Goal: Contribute content

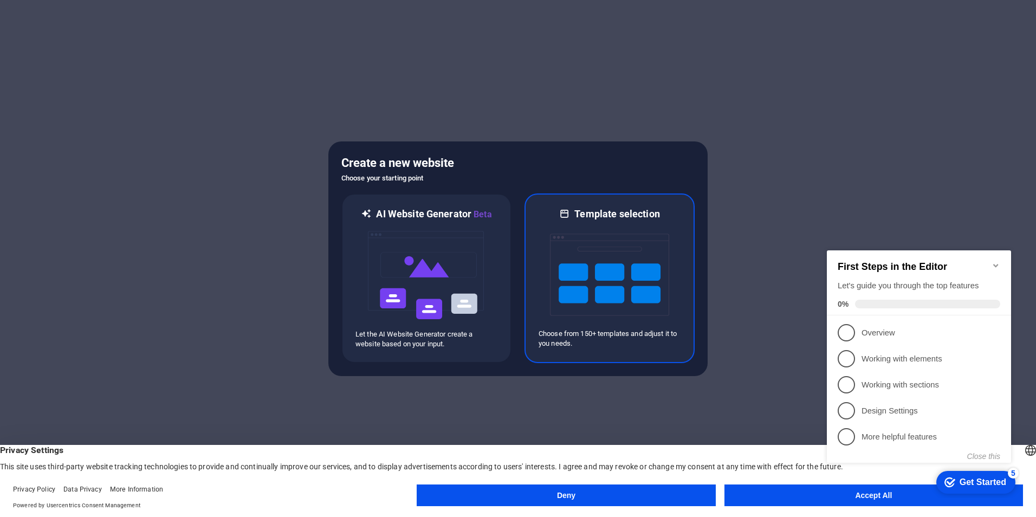
click at [589, 257] on img at bounding box center [609, 275] width 119 height 108
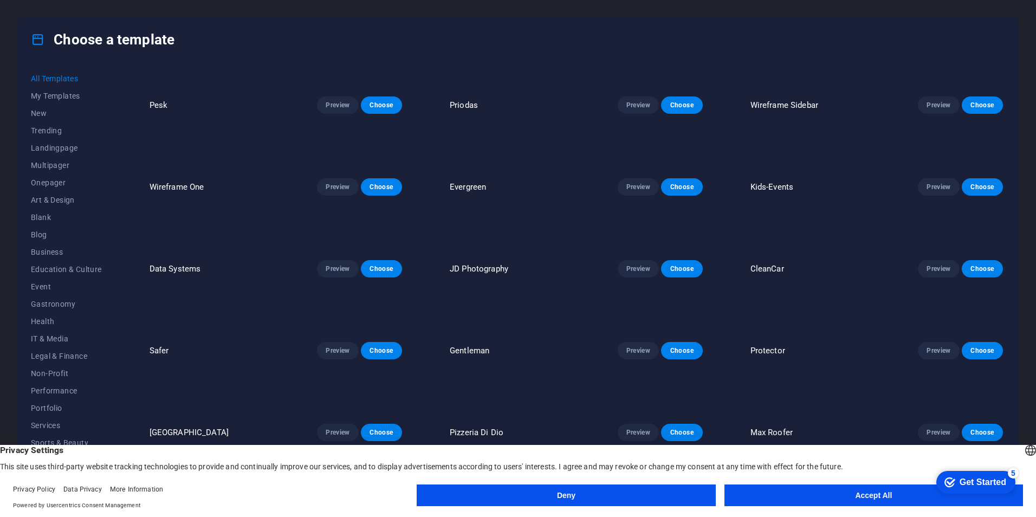
scroll to position [1355, 0]
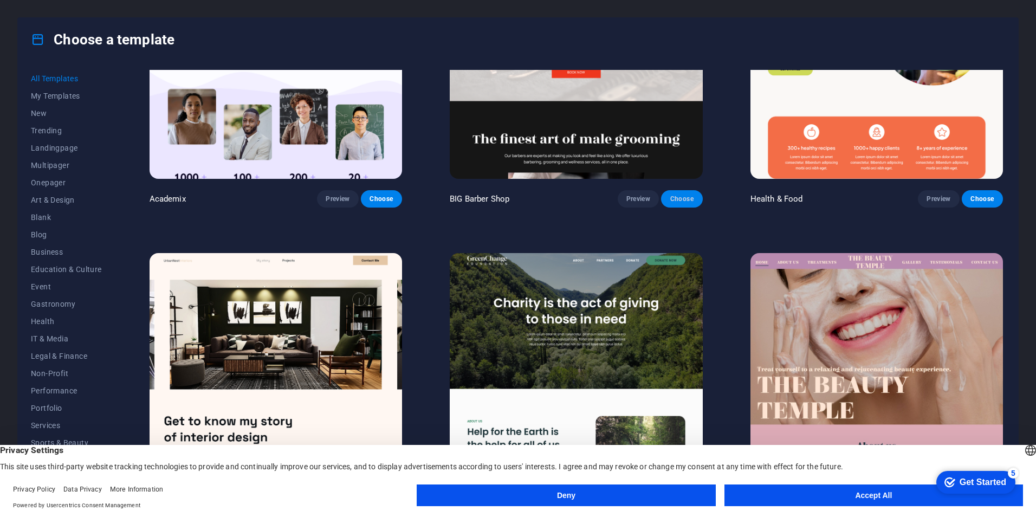
click at [696, 194] on button "Choose" at bounding box center [681, 198] width 41 height 17
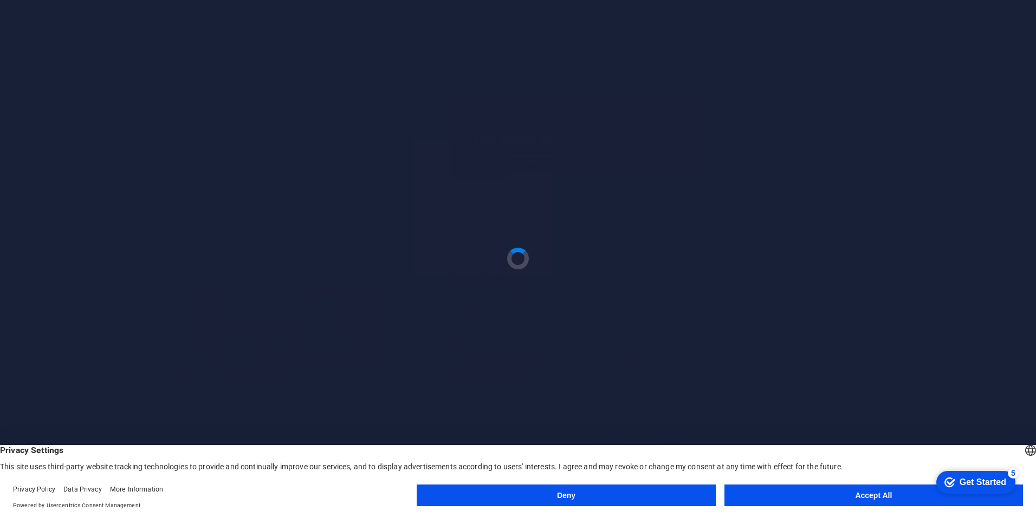
click at [841, 493] on button "Accept All" at bounding box center [874, 495] width 299 height 22
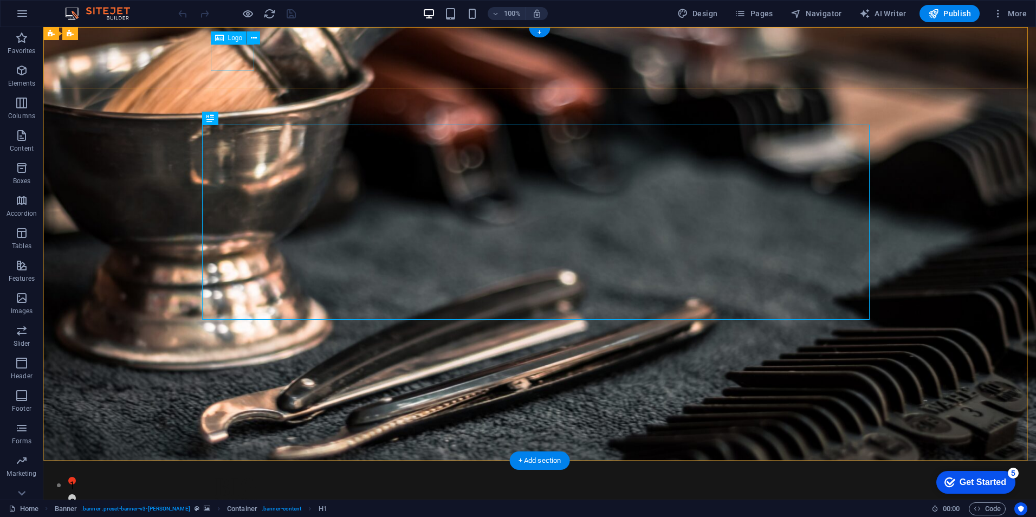
click at [221, 478] on div at bounding box center [529, 491] width 629 height 27
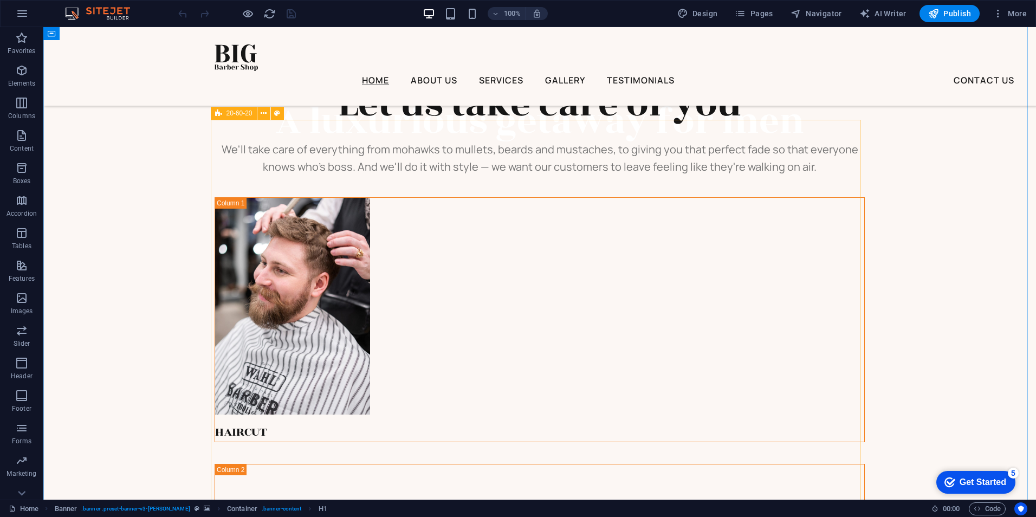
scroll to position [2005, 0]
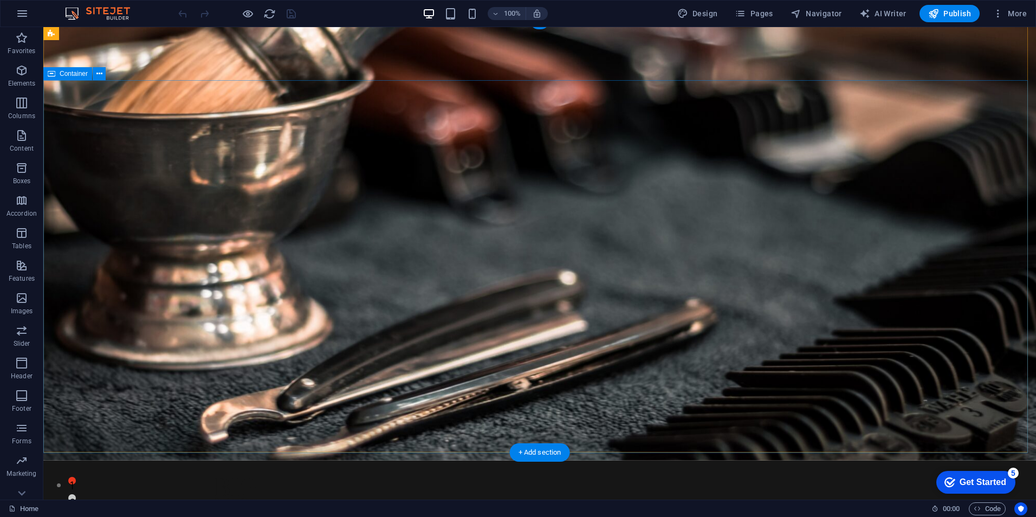
scroll to position [108, 0]
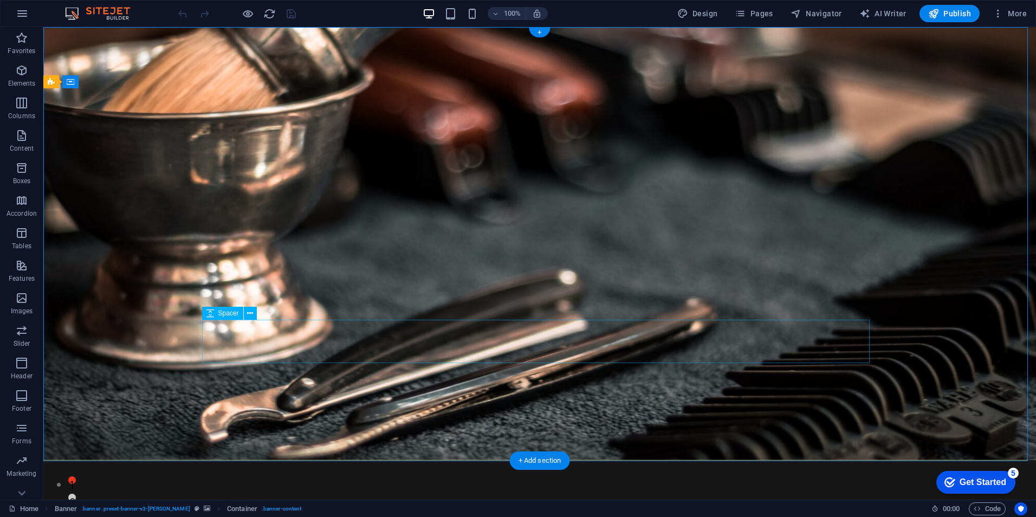
scroll to position [0, 0]
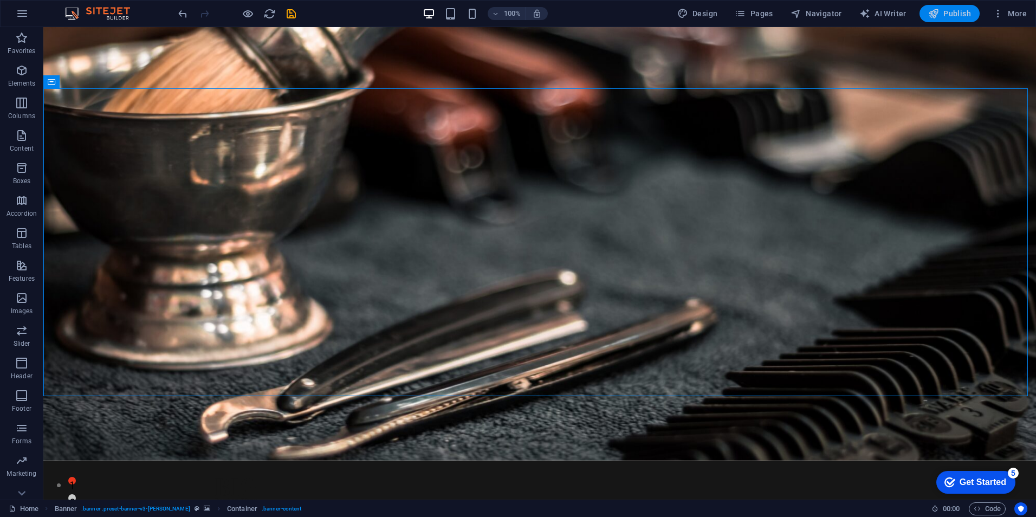
click at [950, 11] on span "Publish" at bounding box center [949, 13] width 43 height 11
